Goal: Navigation & Orientation: Find specific page/section

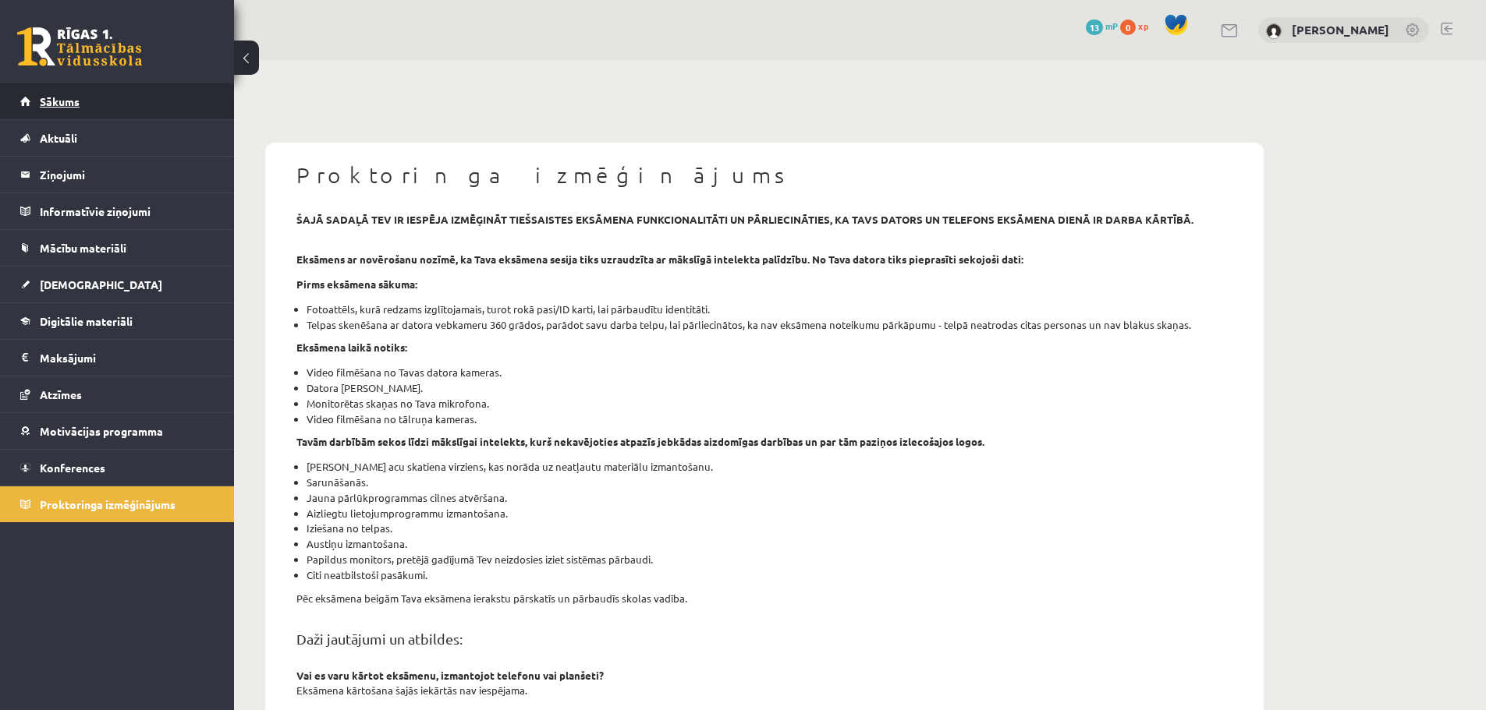
click at [58, 103] on span "Sākums" at bounding box center [60, 101] width 40 height 14
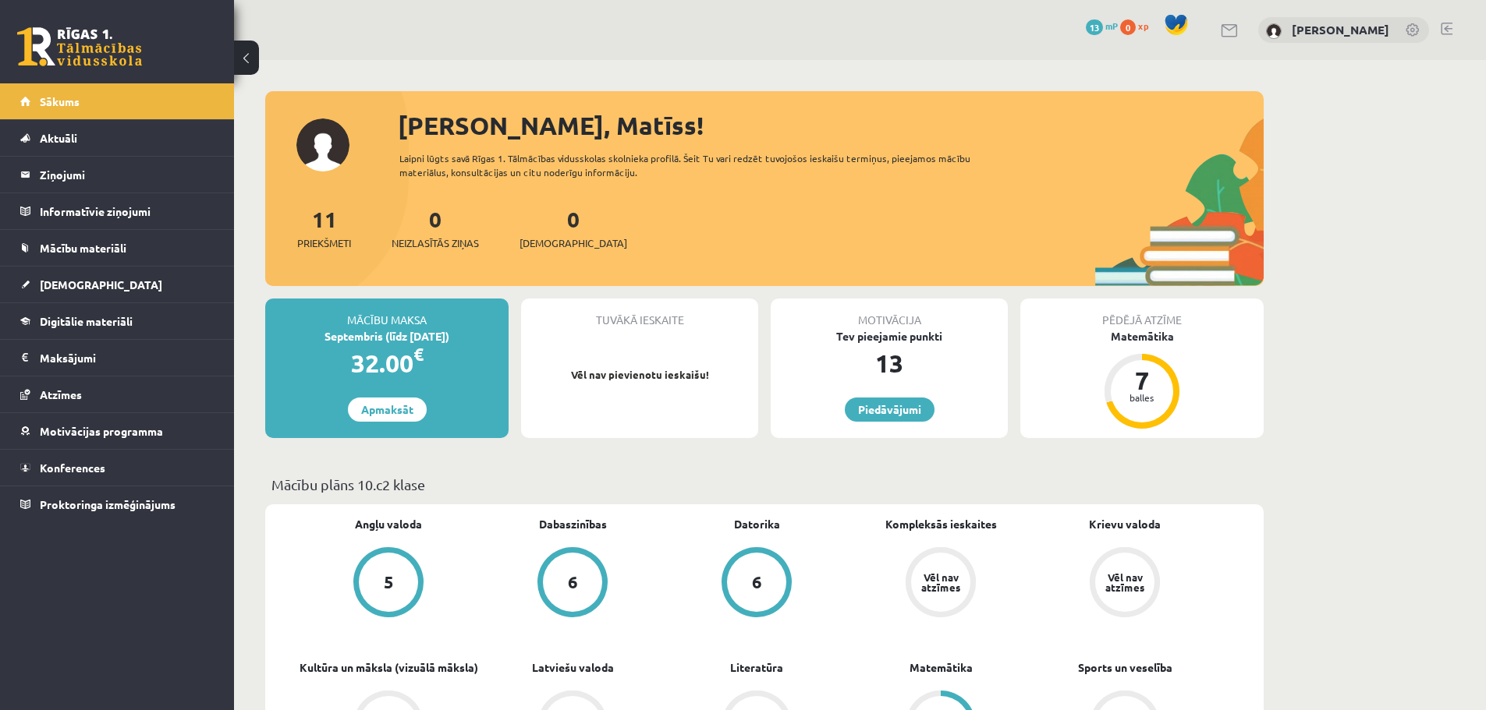
click at [1413, 36] on link at bounding box center [1413, 31] width 16 height 16
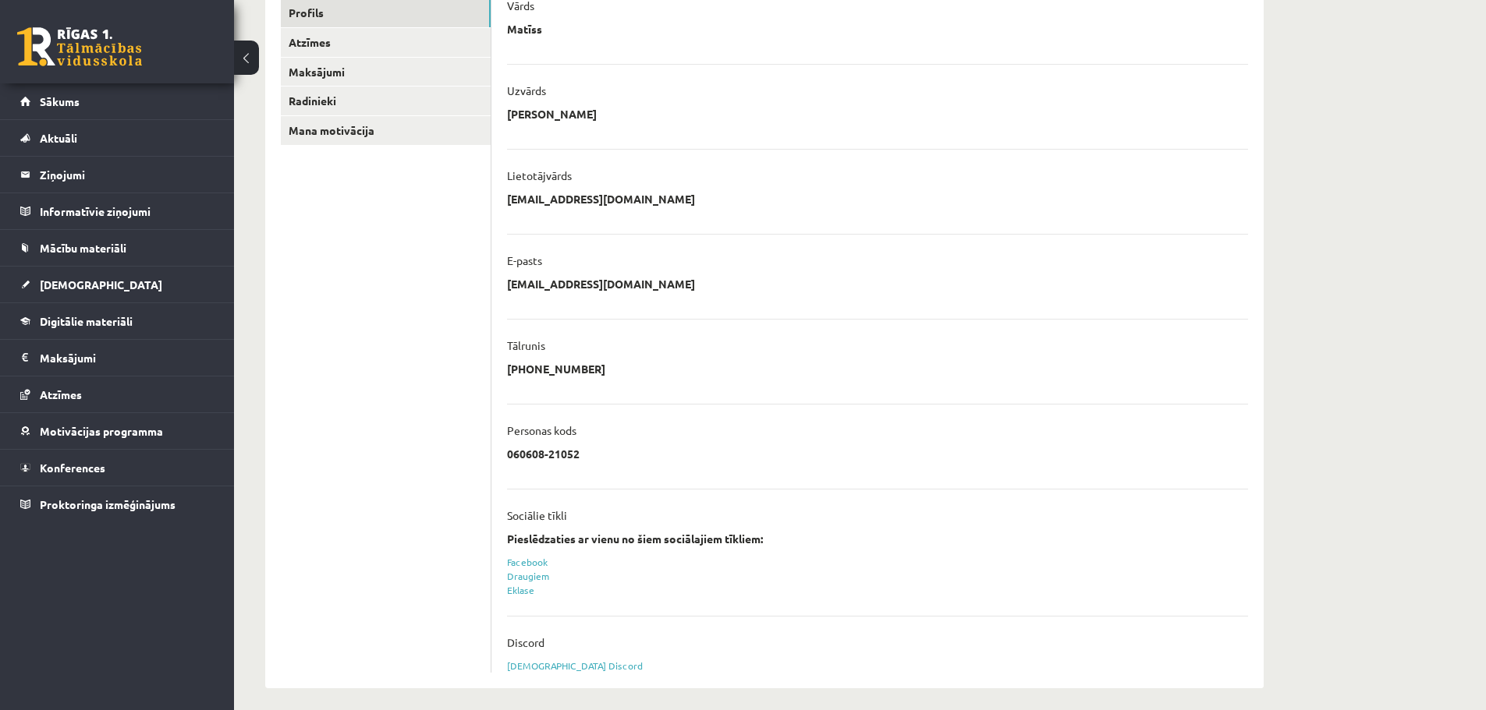
scroll to position [230, 0]
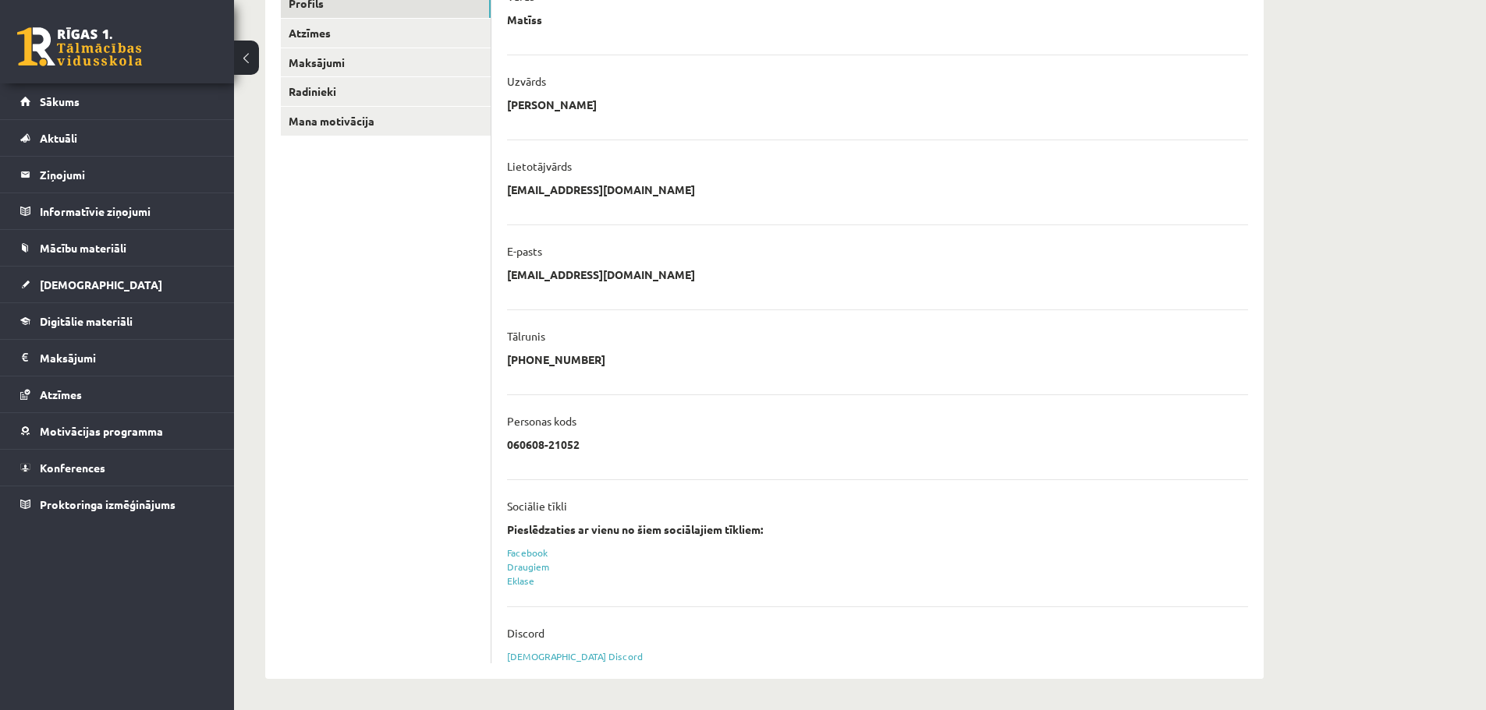
click at [561, 192] on p "mezonis77@gmail.com" at bounding box center [601, 189] width 188 height 14
click at [667, 321] on li "**********" at bounding box center [877, 343] width 741 height 66
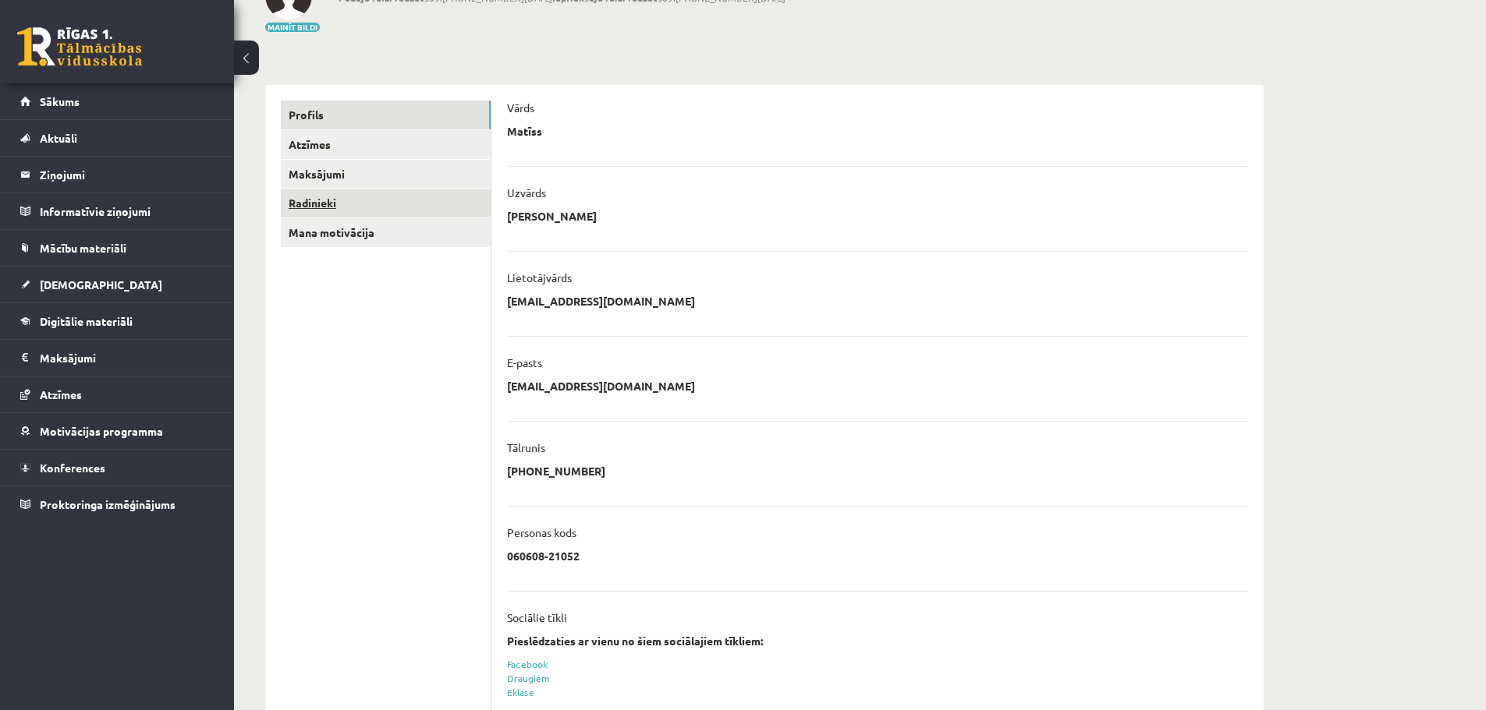
scroll to position [74, 0]
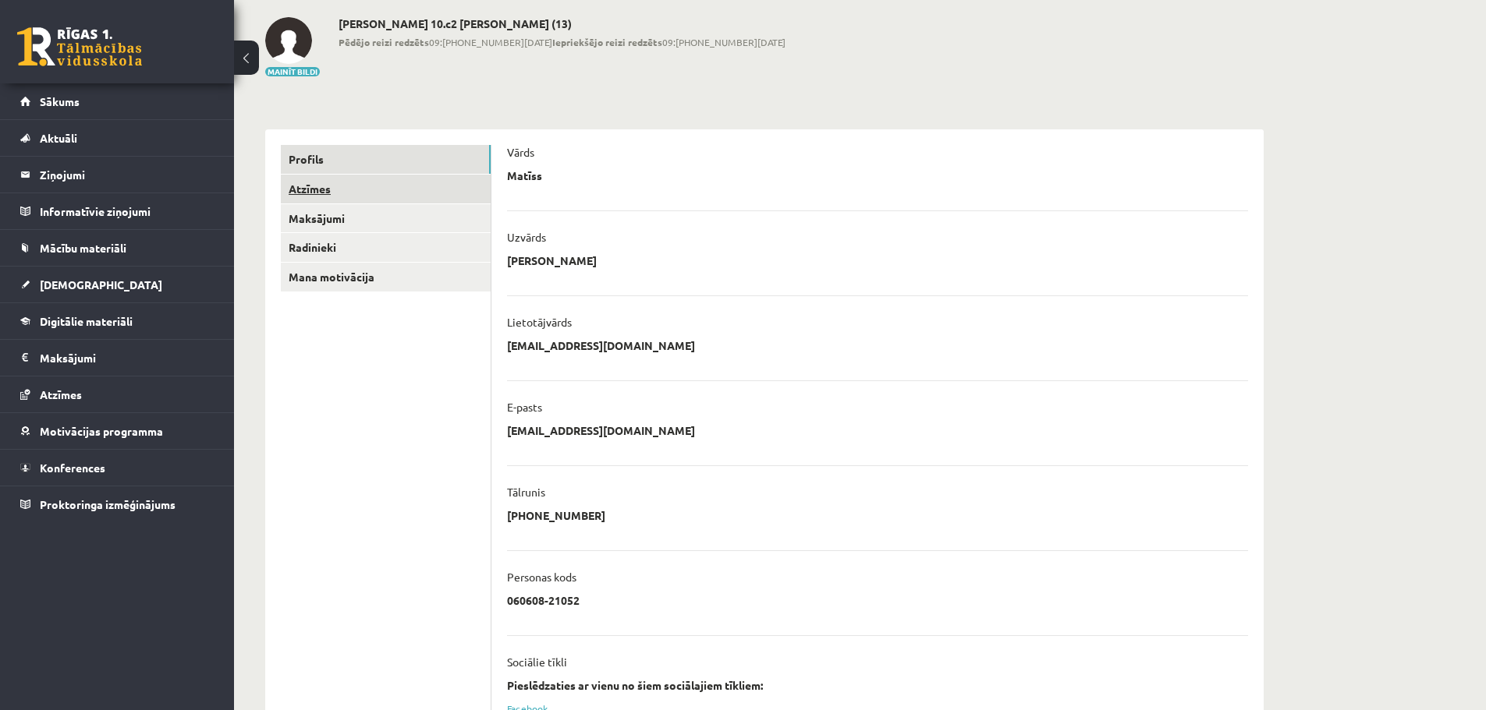
click at [328, 186] on link "Atzīmes" at bounding box center [386, 189] width 210 height 29
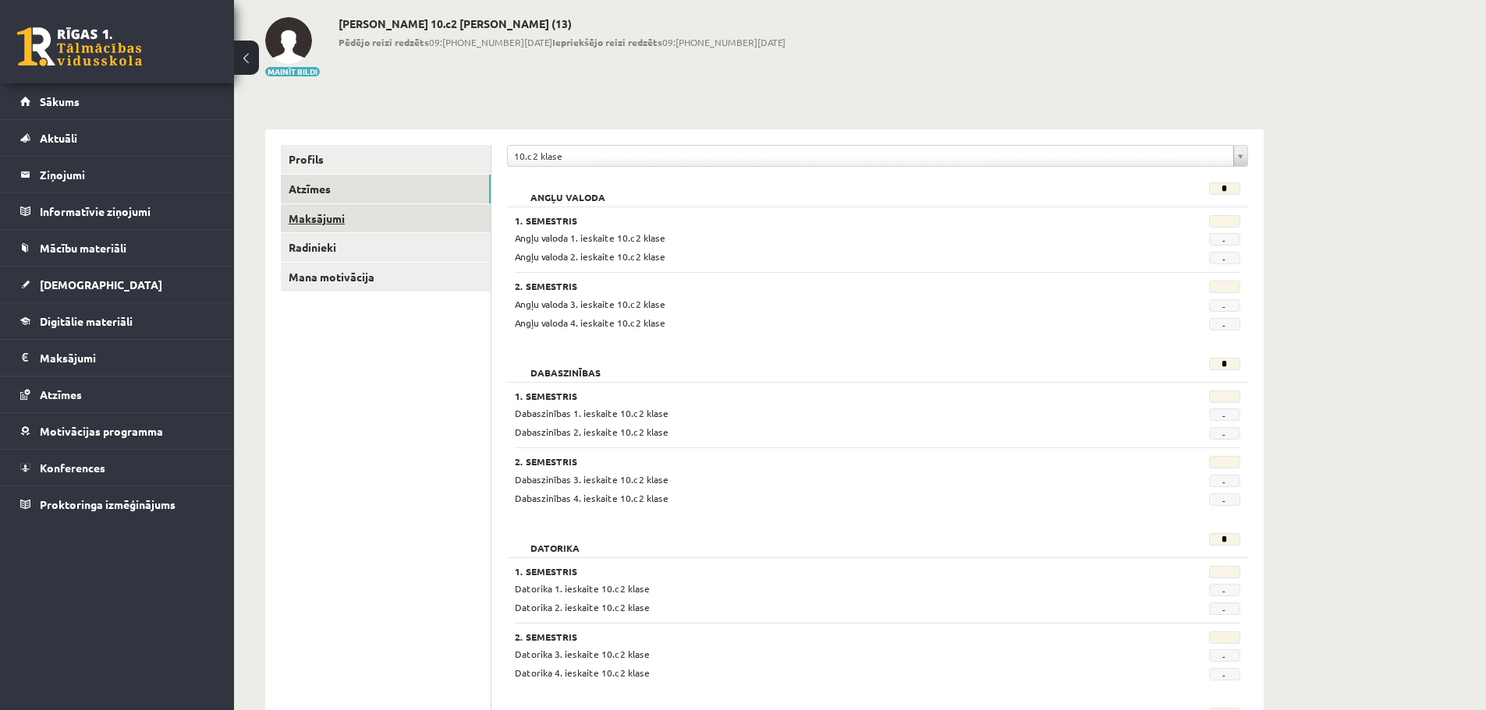
click at [326, 223] on link "Maksājumi" at bounding box center [386, 218] width 210 height 29
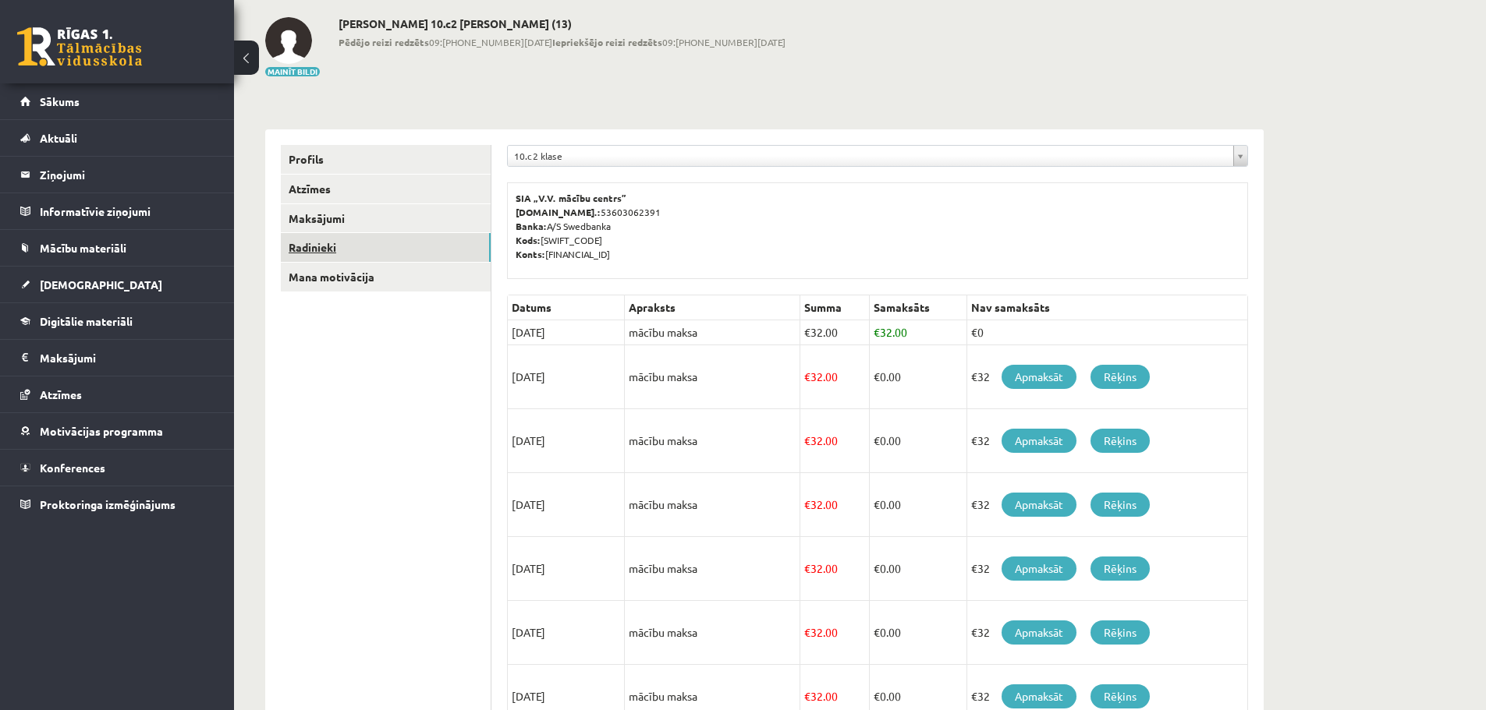
click at [326, 253] on link "Radinieki" at bounding box center [386, 247] width 210 height 29
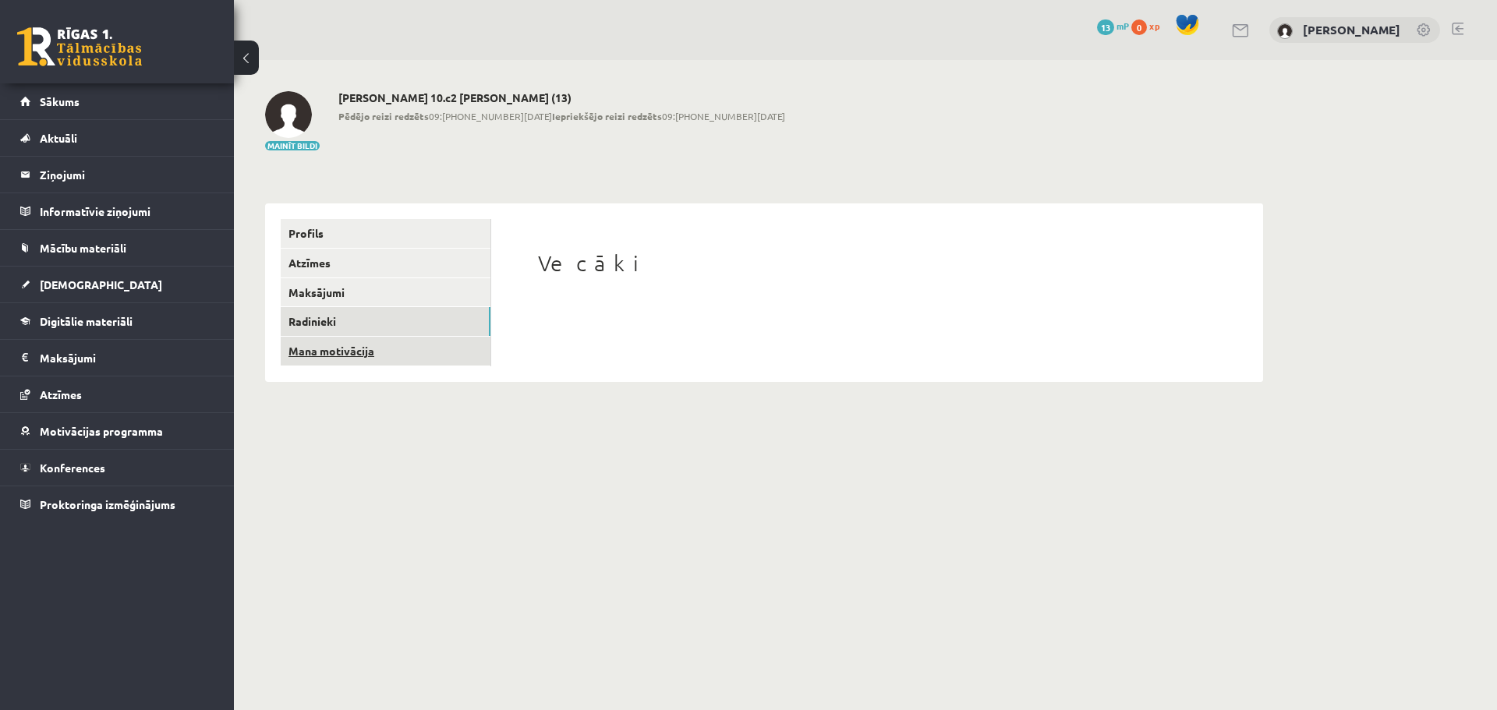
click at [308, 342] on link "Mana motivācija" at bounding box center [386, 351] width 210 height 29
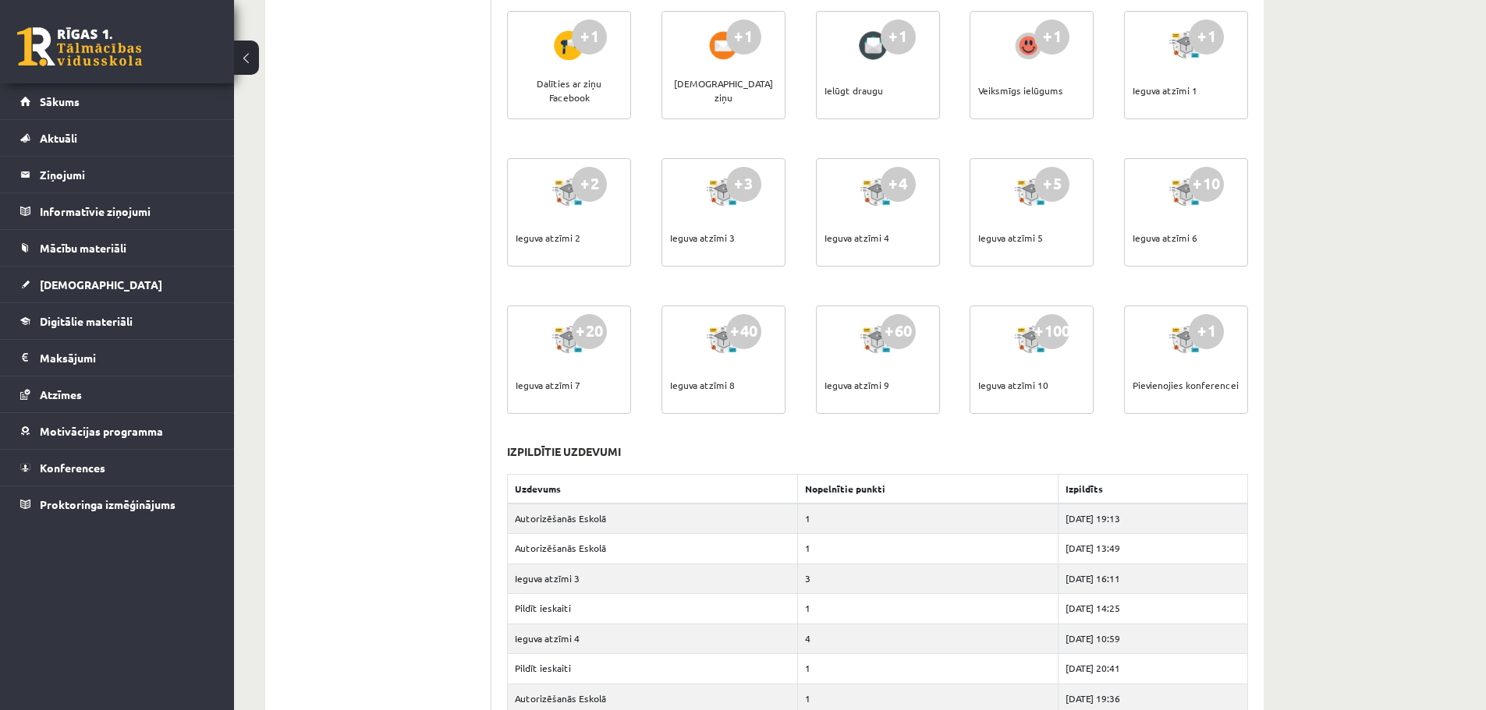
scroll to position [501, 0]
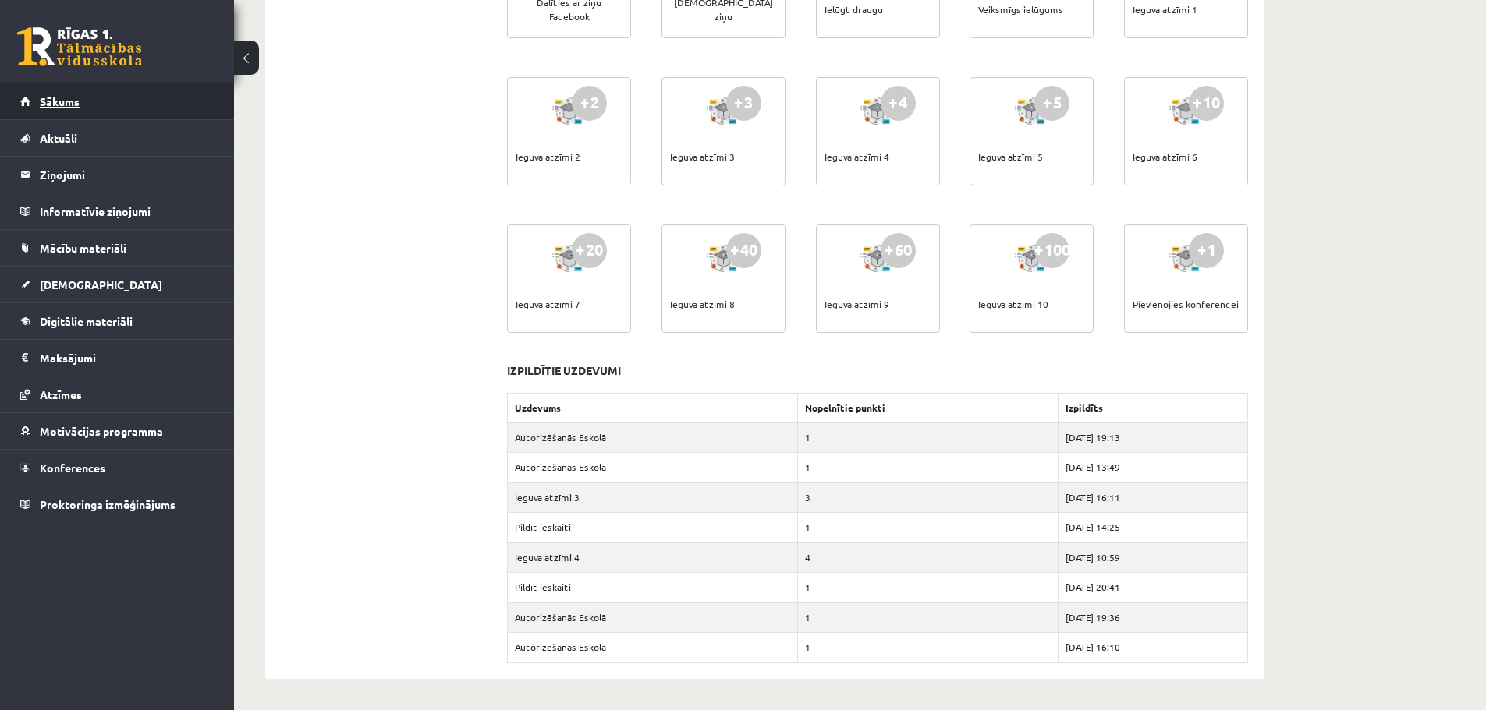
click at [42, 100] on span "Sākums" at bounding box center [60, 101] width 40 height 14
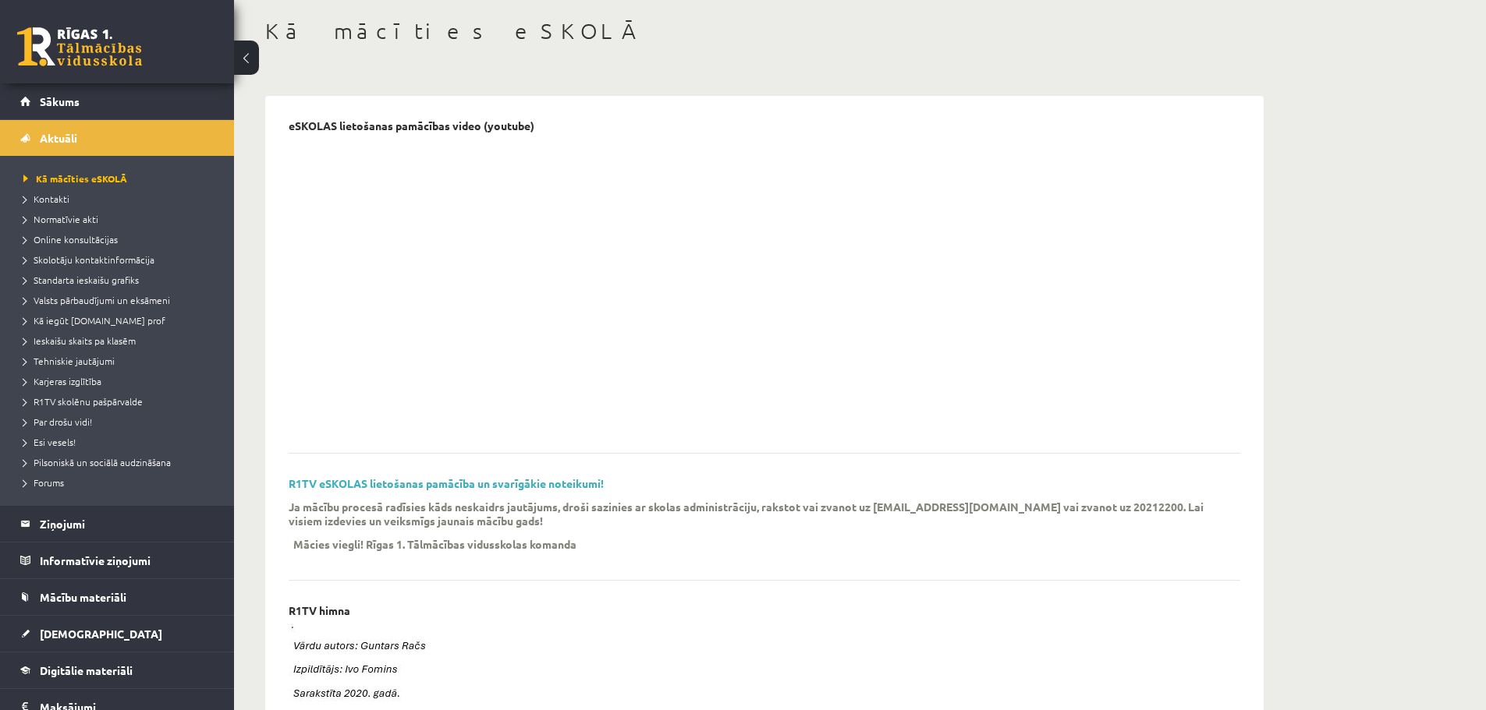
scroll to position [78, 0]
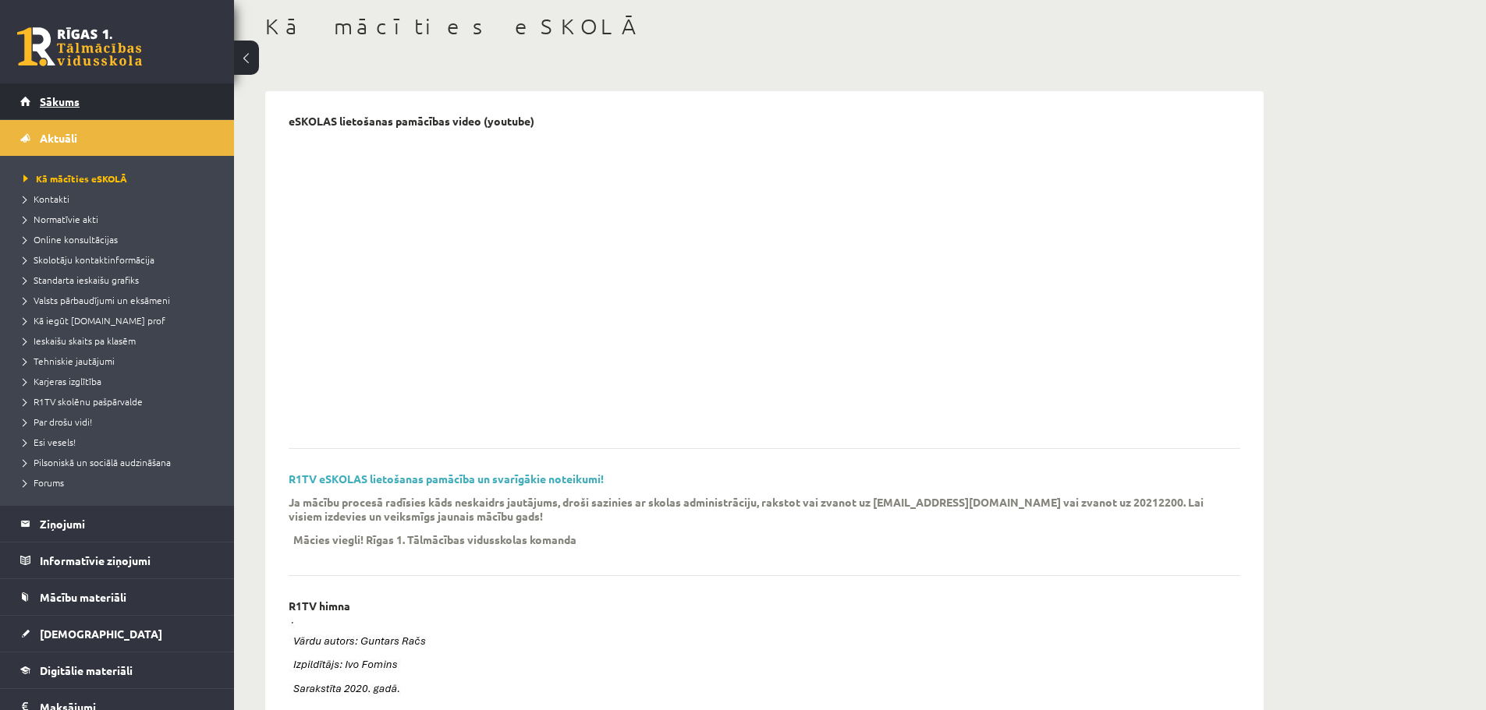
click at [72, 103] on span "Sākums" at bounding box center [60, 101] width 40 height 14
